Goal: Find specific page/section: Find specific page/section

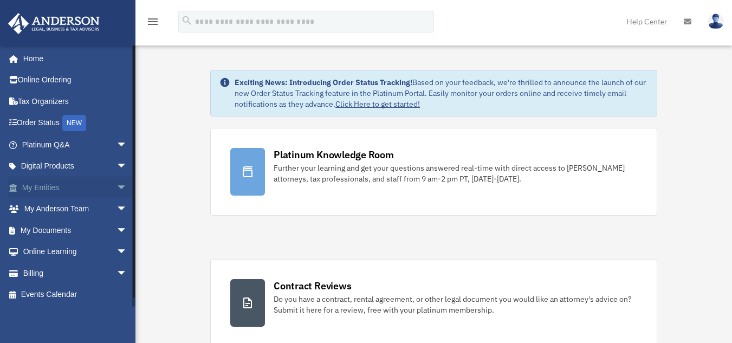
click at [61, 190] on link "My Entities arrow_drop_down" at bounding box center [76, 188] width 136 height 22
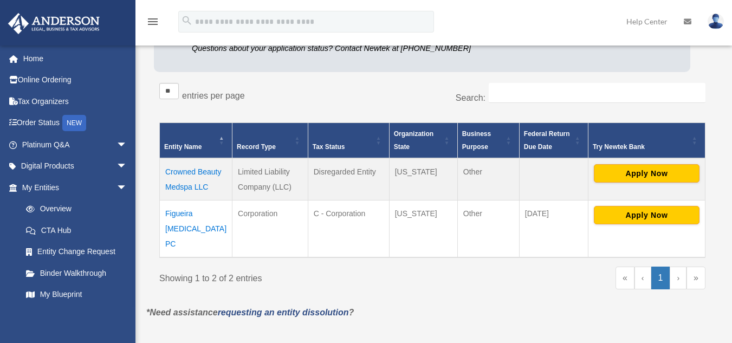
scroll to position [146, 0]
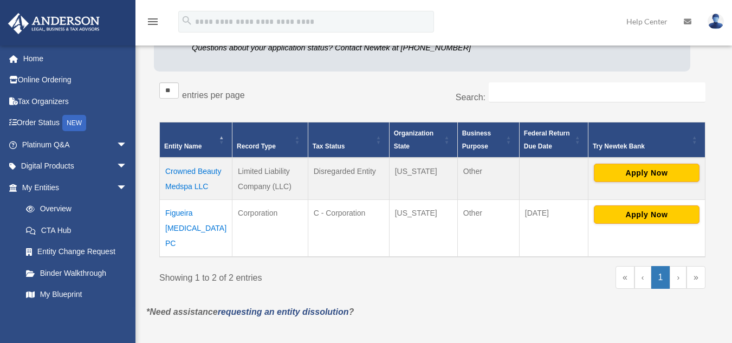
click at [178, 211] on td "Figueira [MEDICAL_DATA] PC" at bounding box center [196, 228] width 73 height 57
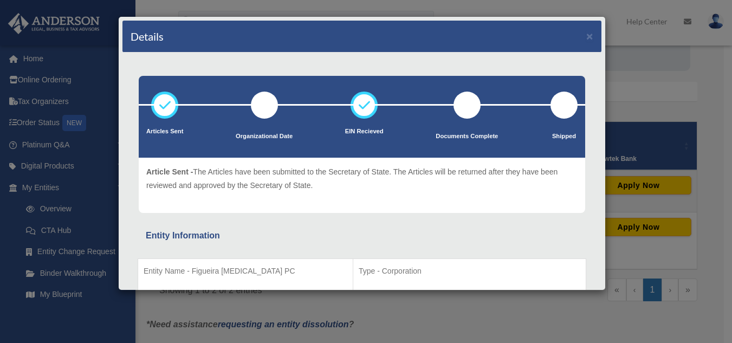
scroll to position [0, 0]
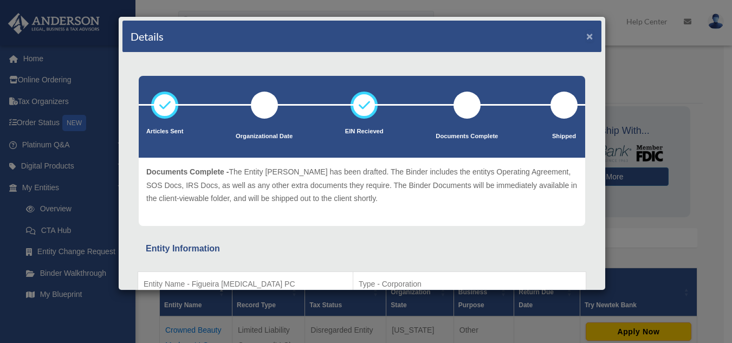
click at [586, 35] on button "×" at bounding box center [589, 35] width 7 height 11
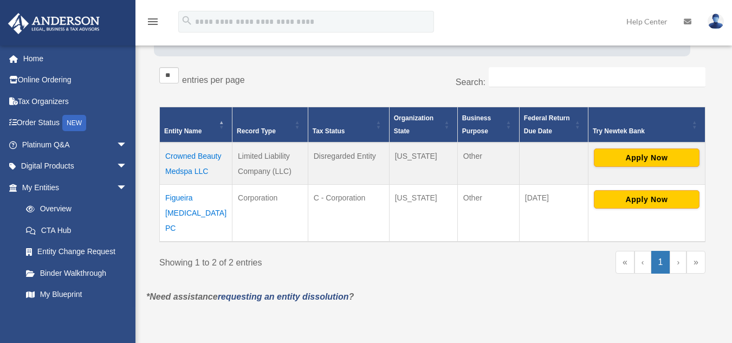
scroll to position [161, 0]
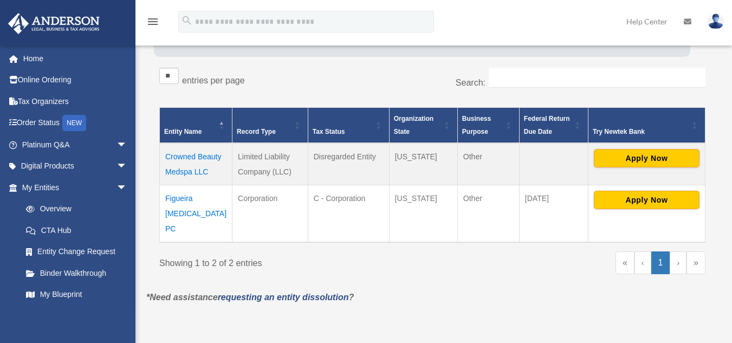
click at [180, 161] on td "Crowned Beauty Medspa LLC" at bounding box center [196, 164] width 73 height 42
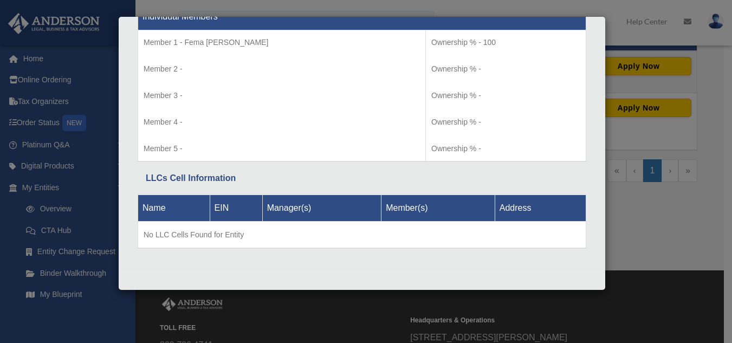
scroll to position [275, 0]
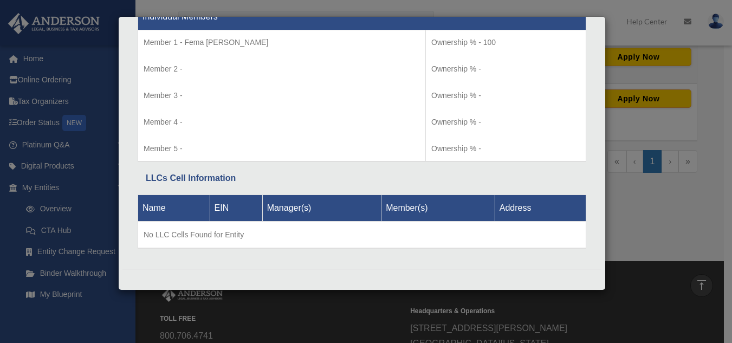
click at [686, 215] on div "Details × Articles Sent Organizational Date" at bounding box center [366, 171] width 732 height 343
